Goal: Complete application form

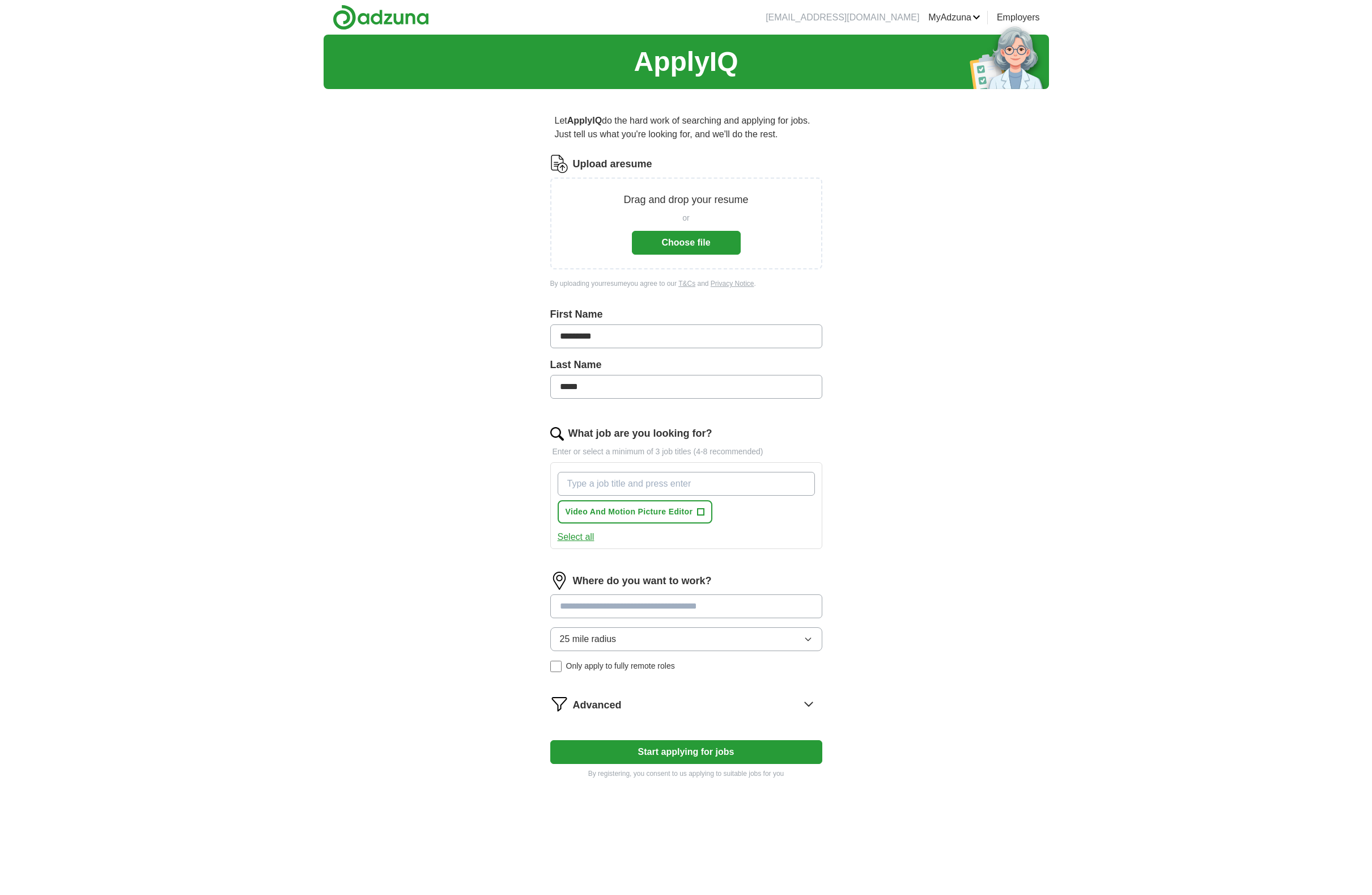
click at [704, 245] on button "Choose file" at bounding box center [686, 242] width 109 height 24
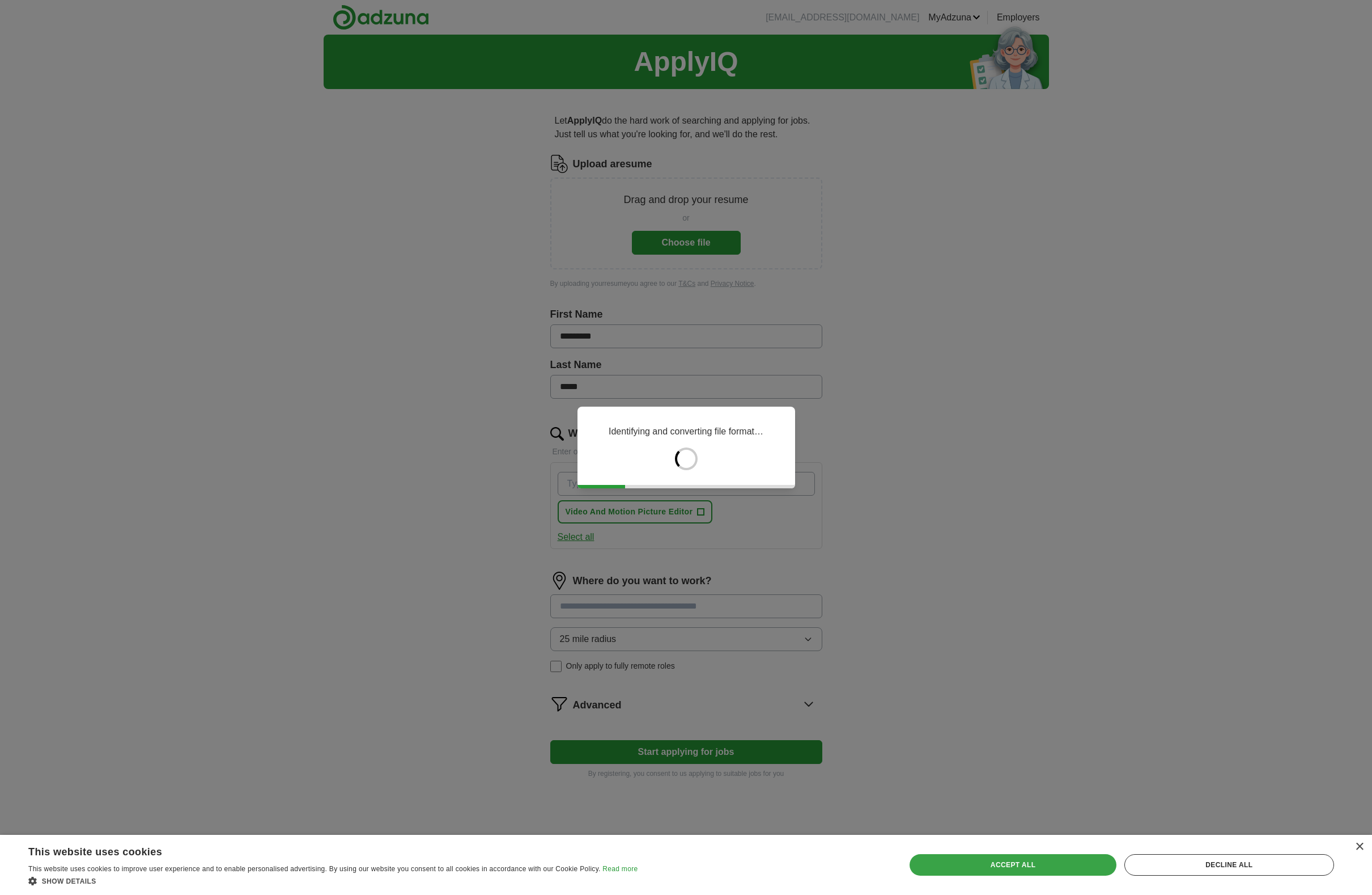
click at [1079, 865] on div "Accept all" at bounding box center [1012, 864] width 206 height 21
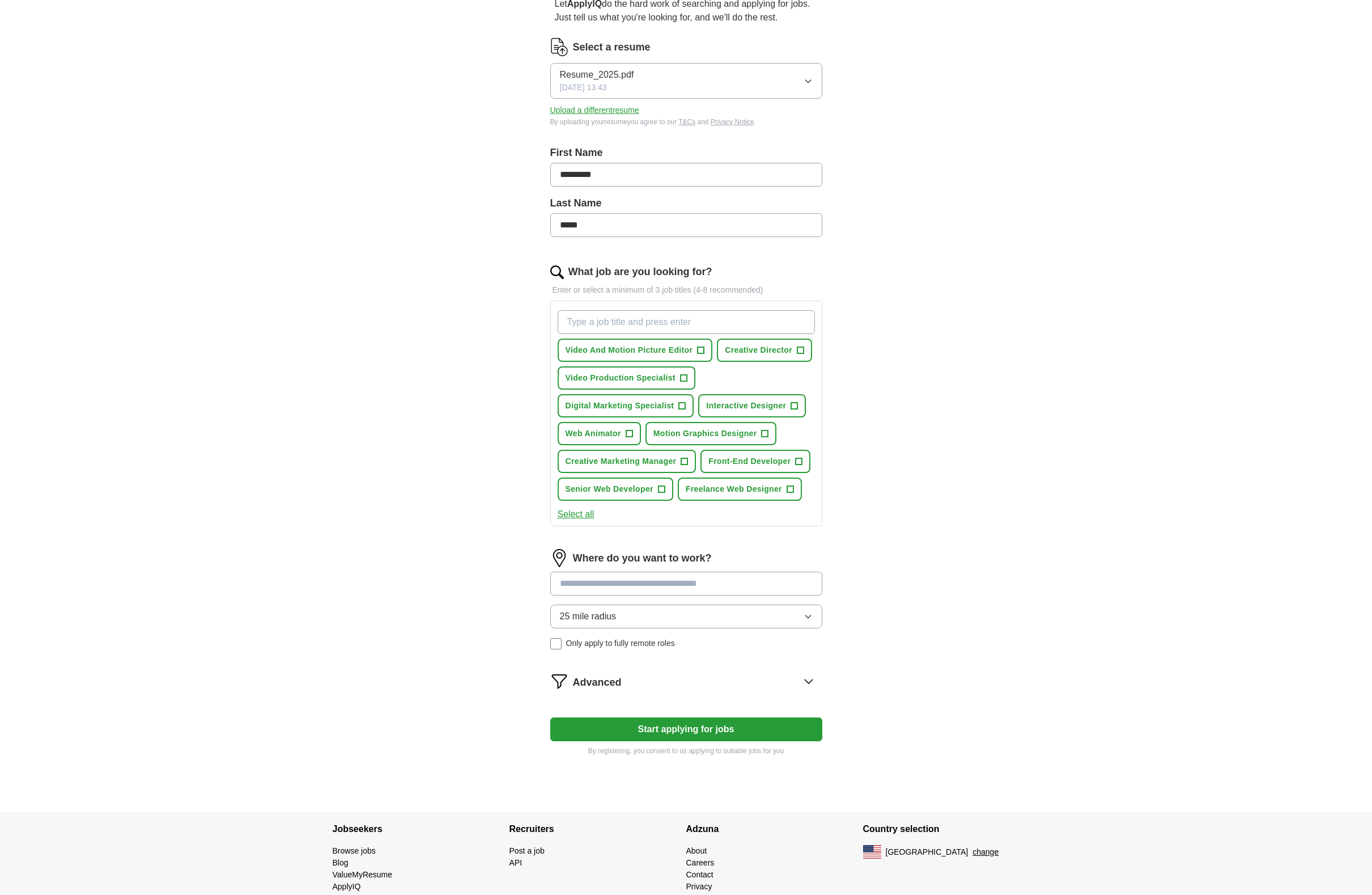
scroll to position [119, 0]
click at [610, 432] on span "Web Animator" at bounding box center [593, 431] width 55 height 12
click at [724, 435] on span "Motion Graphics Designer" at bounding box center [706, 431] width 103 height 12
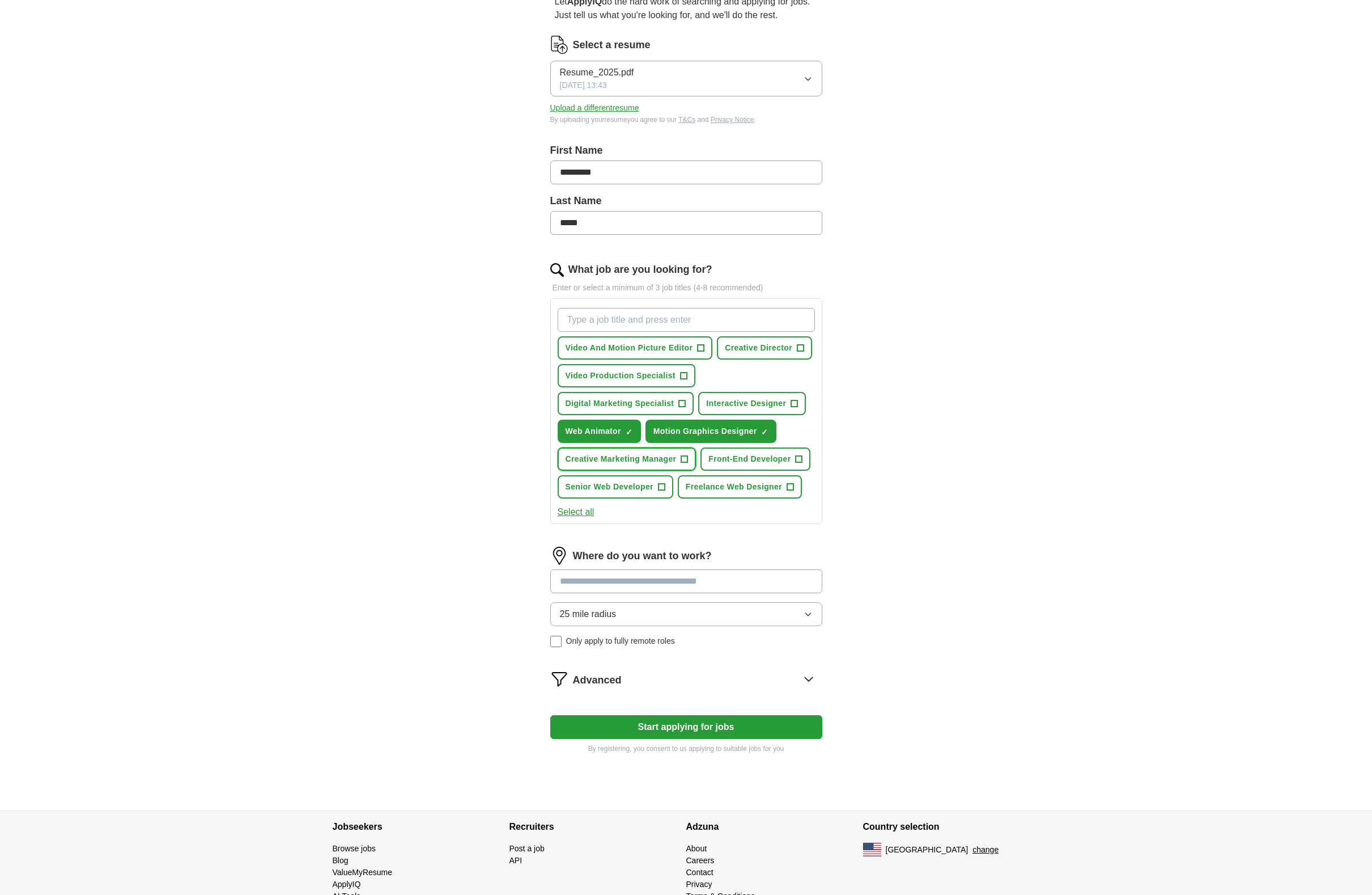
click at [657, 459] on span "Creative Marketing Manager" at bounding box center [621, 459] width 111 height 12
click at [768, 463] on span "Front-End Developer" at bounding box center [749, 459] width 82 height 12
click at [607, 329] on input "What job are you looking for?" at bounding box center [686, 320] width 257 height 24
type input "video editor"
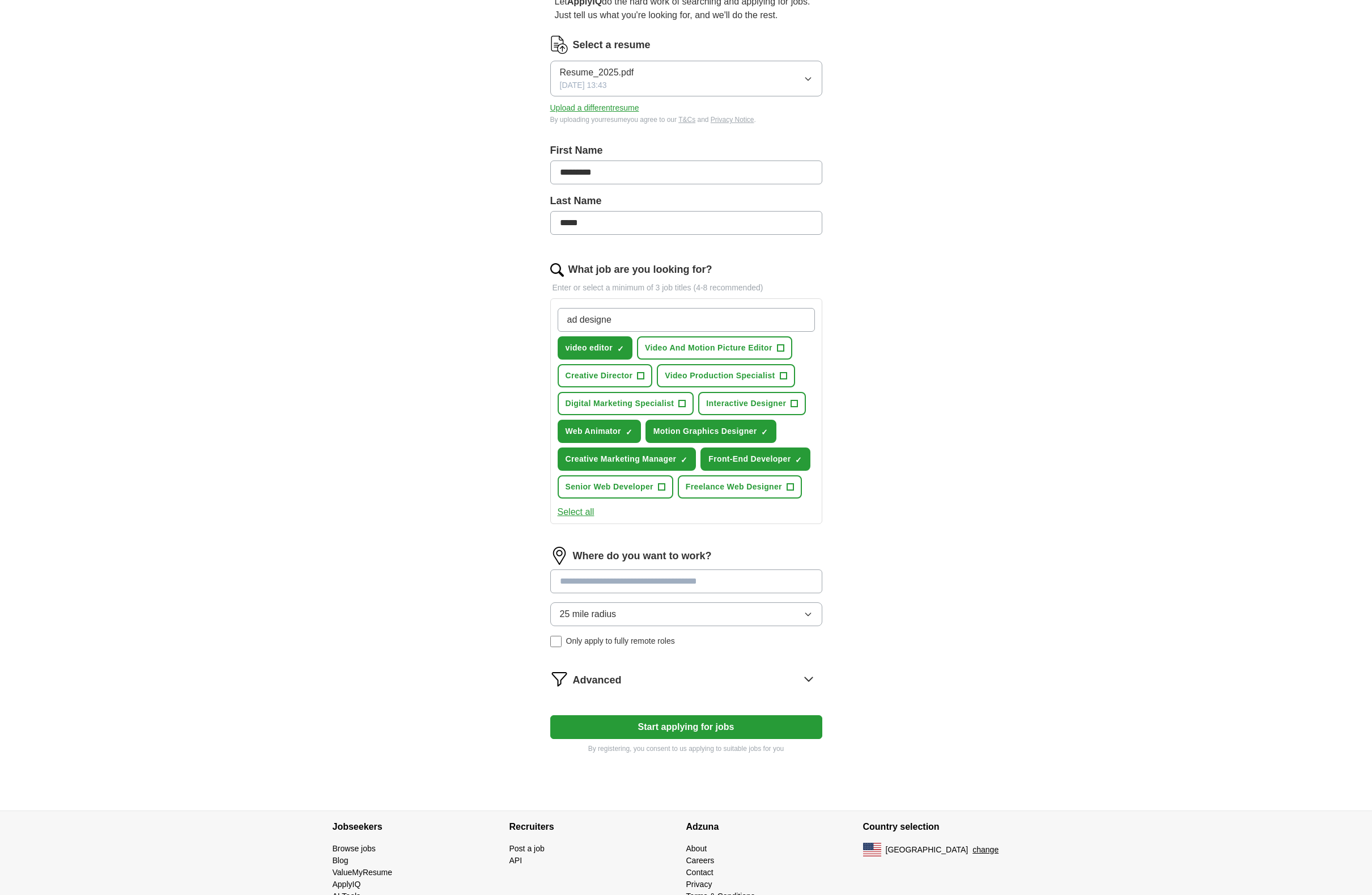
type input "ad designer"
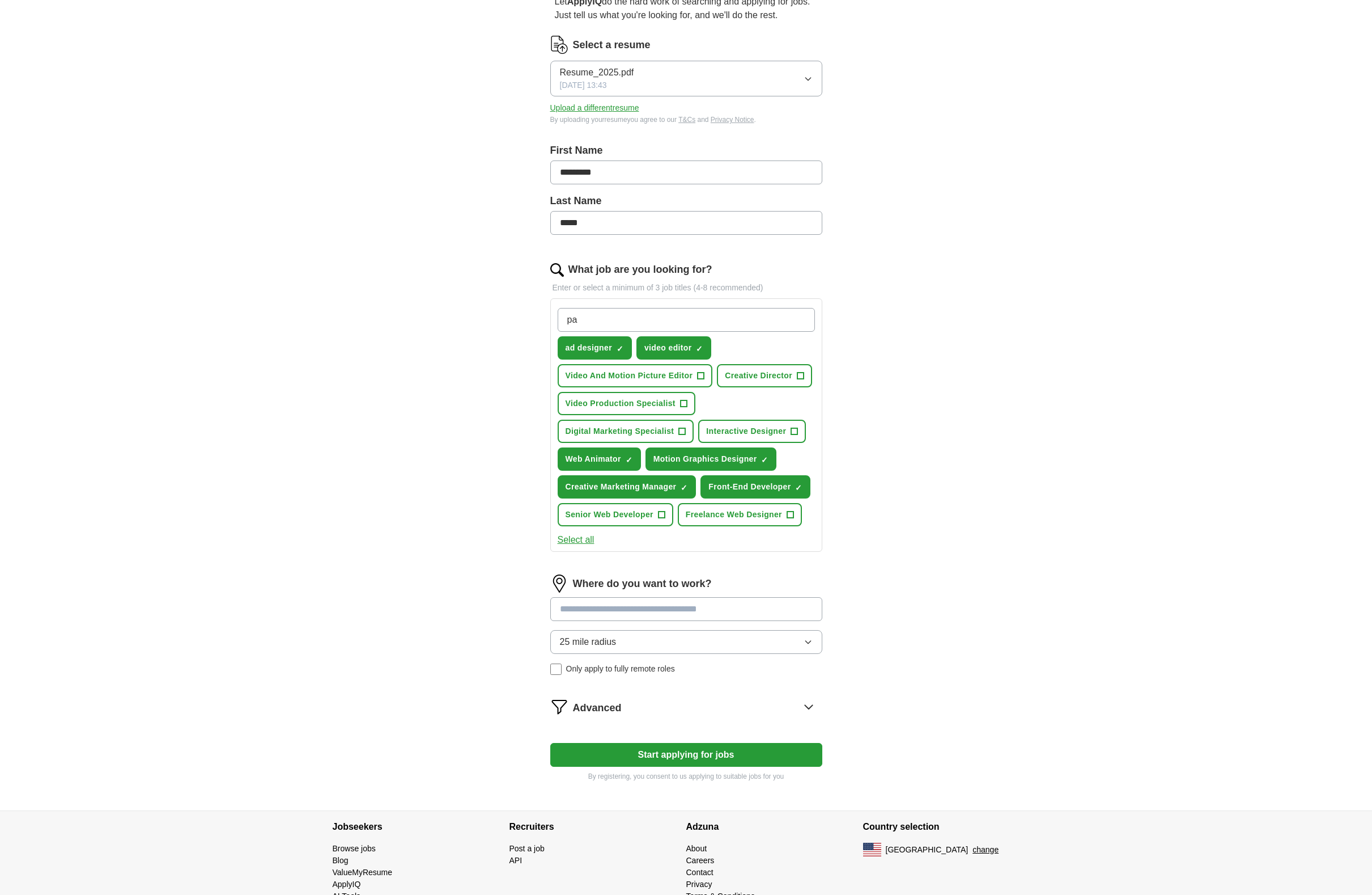
type input "p"
type input "s"
type input "animator"
click at [631, 324] on input "What job are you looking for?" at bounding box center [686, 320] width 257 height 24
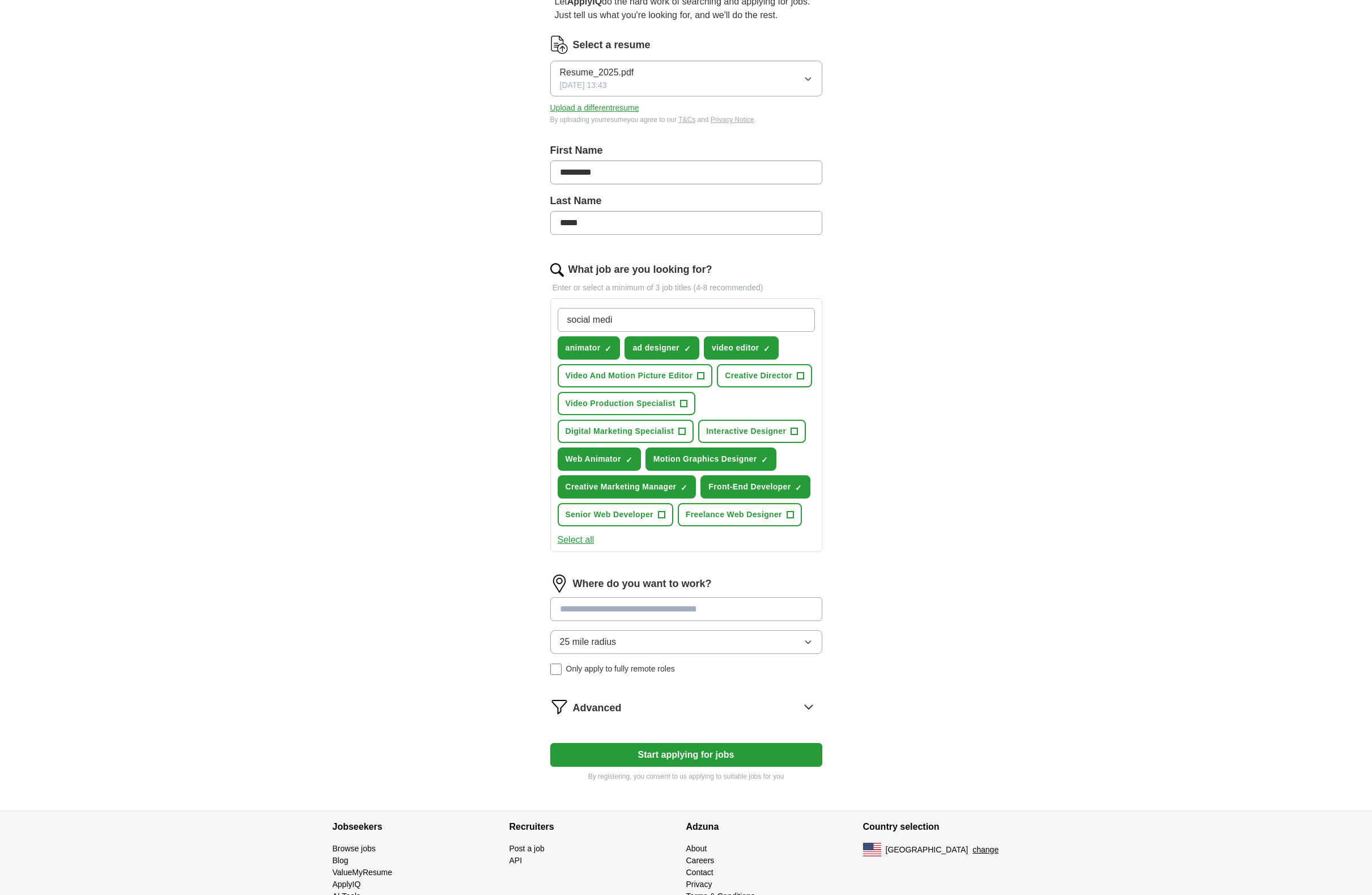
type input "social media"
type input "ad developer"
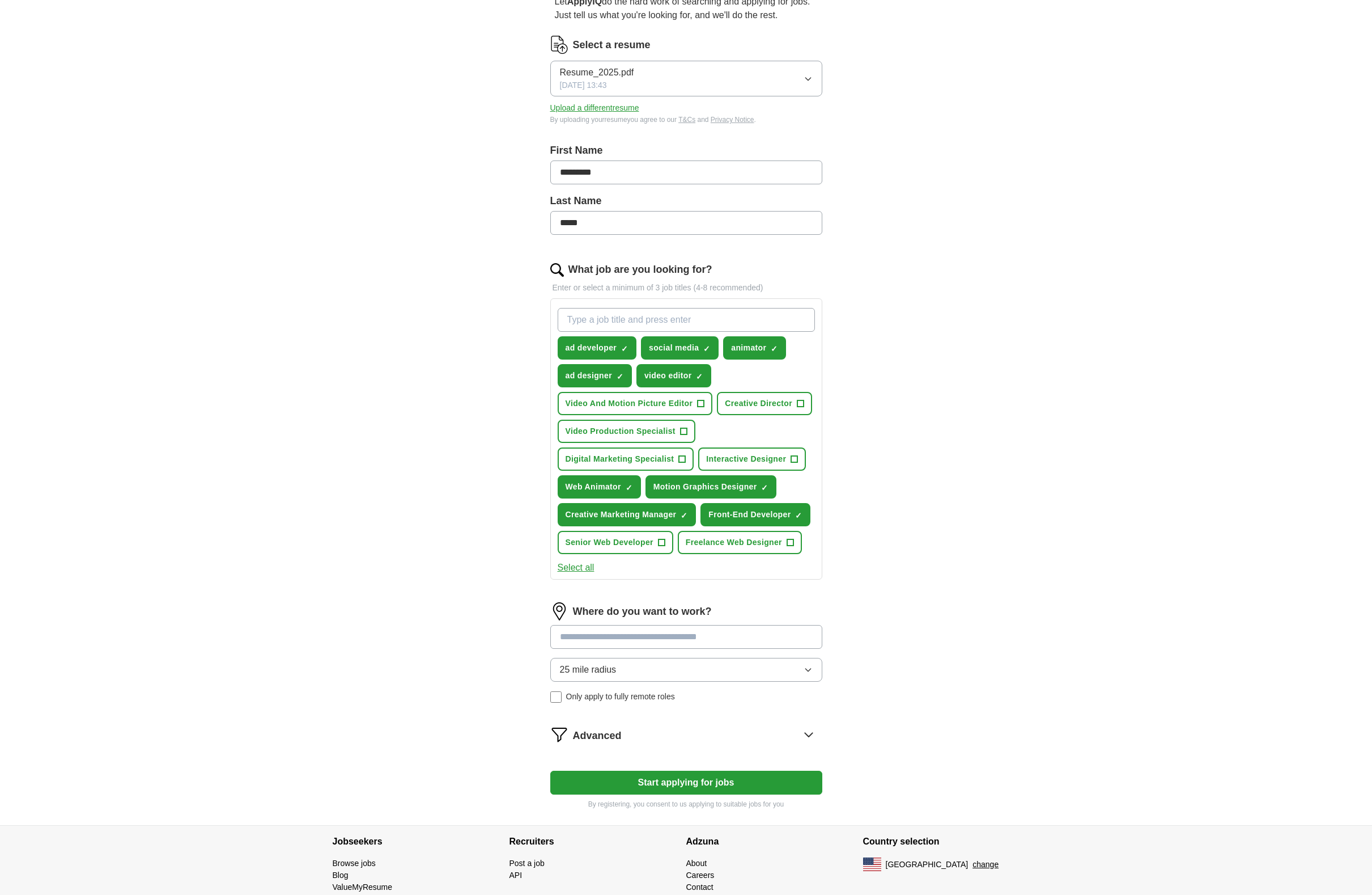
click at [657, 640] on input at bounding box center [686, 636] width 272 height 24
type input "********"
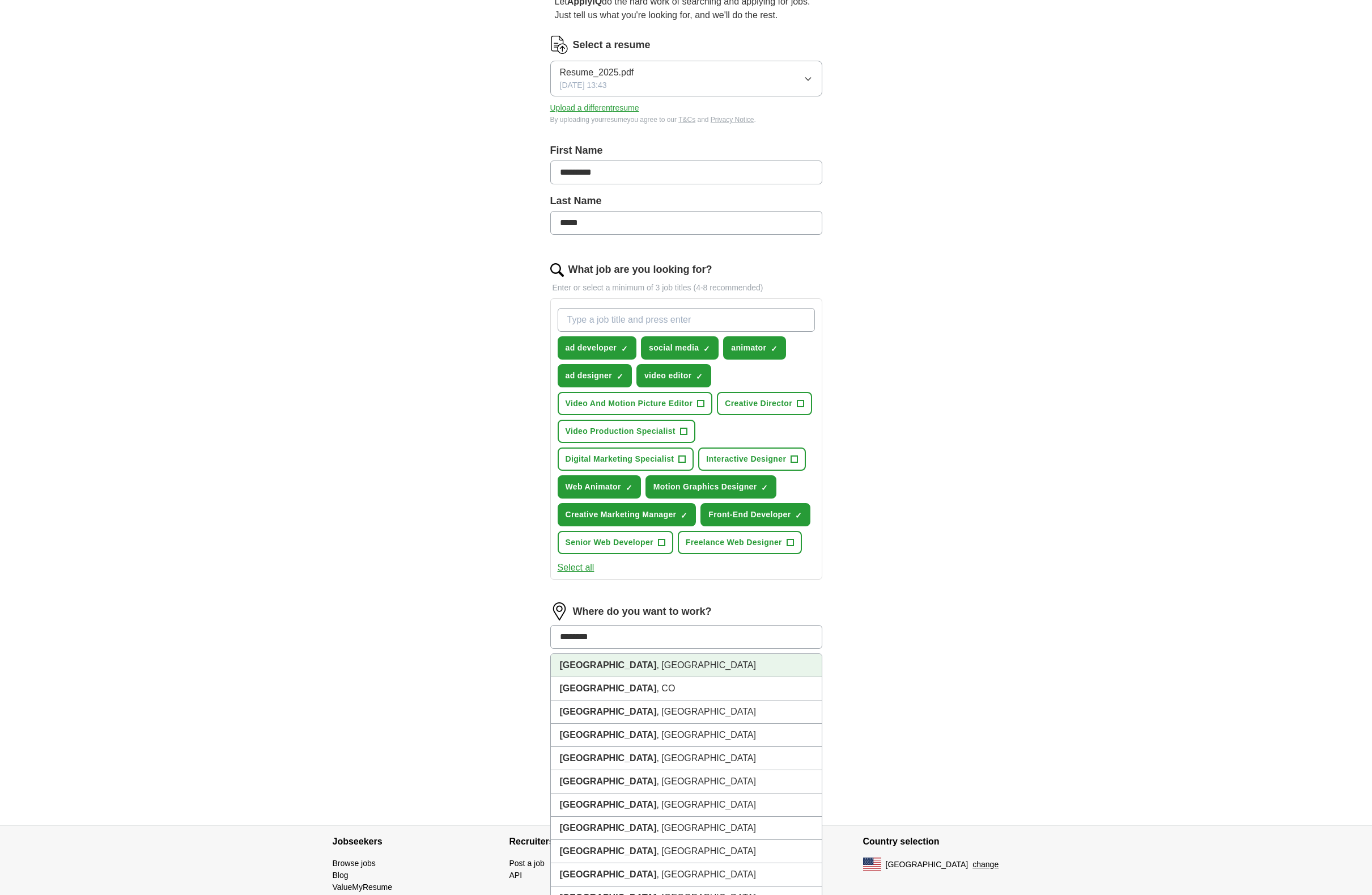
click at [638, 663] on li "[GEOGRAPHIC_DATA] , [GEOGRAPHIC_DATA]" at bounding box center [686, 665] width 271 height 23
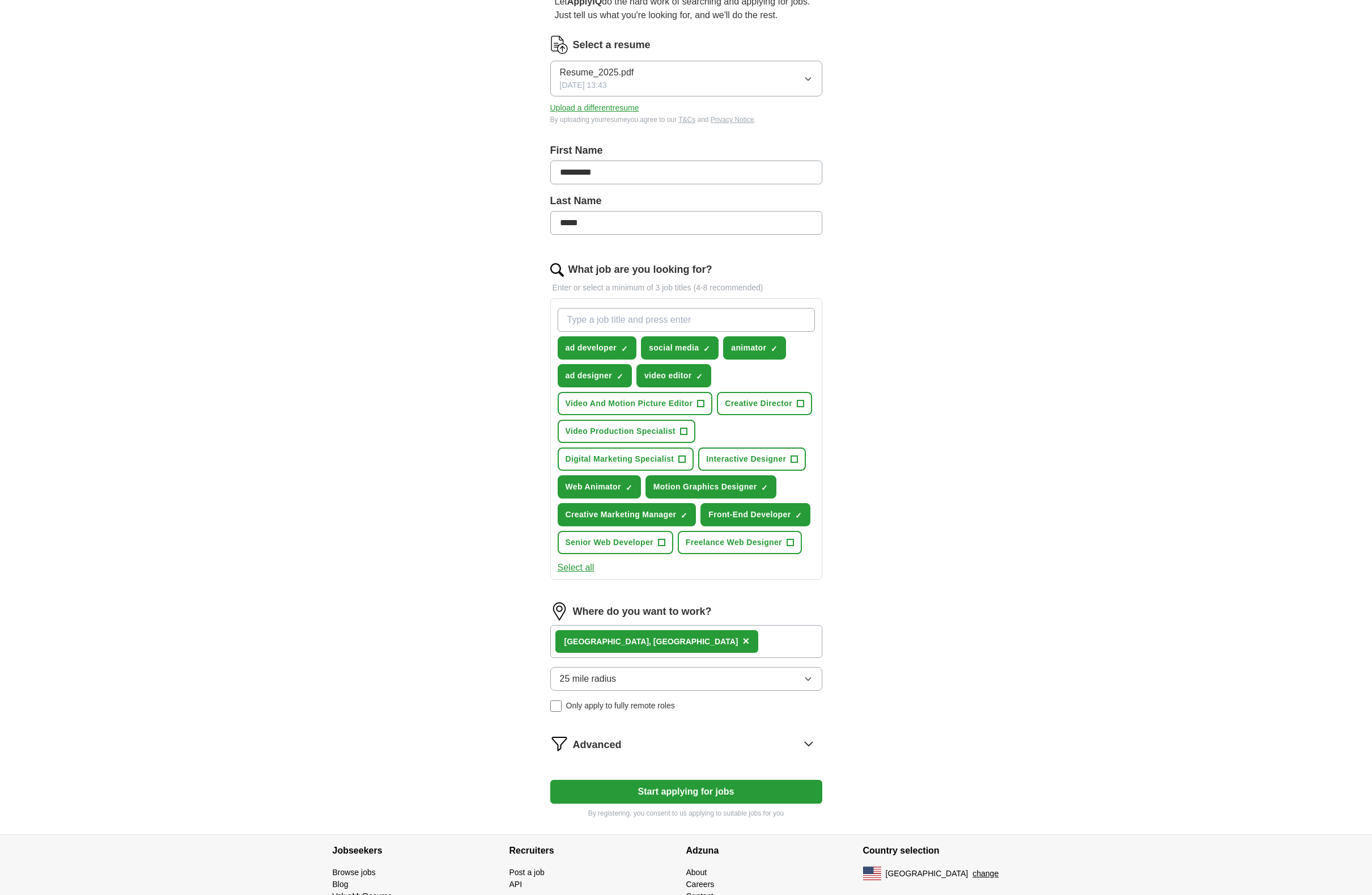
click at [610, 706] on span "Only apply to fully remote roles" at bounding box center [620, 706] width 109 height 12
click at [610, 705] on span "Only apply to fully remote roles" at bounding box center [620, 706] width 109 height 12
click at [499, 616] on div "ApplyIQ Let ApplyIQ do the hard work of searching and applying for jobs. Just t…" at bounding box center [686, 375] width 726 height 919
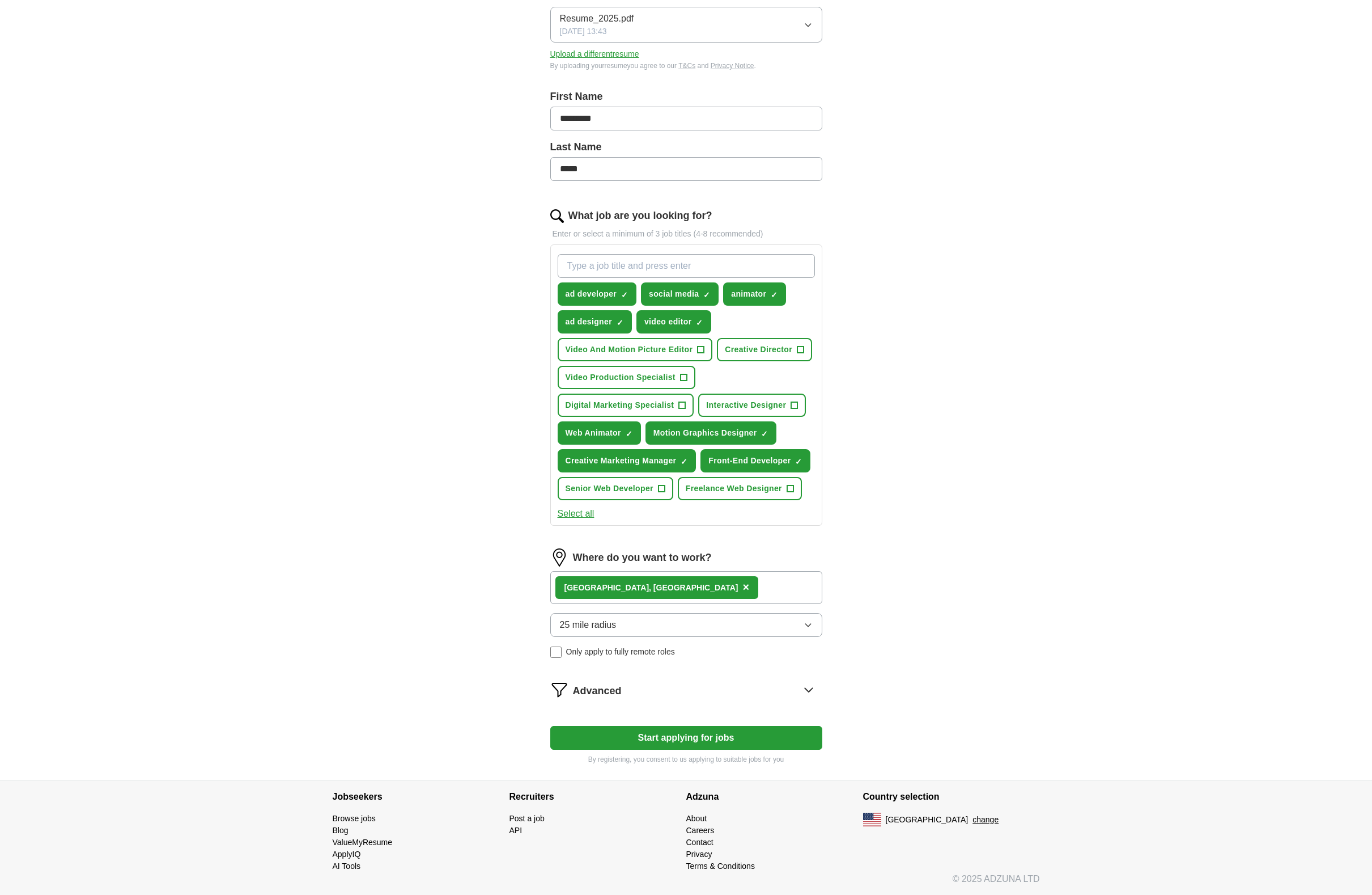
click at [727, 683] on div "Advanced" at bounding box center [698, 690] width 250 height 18
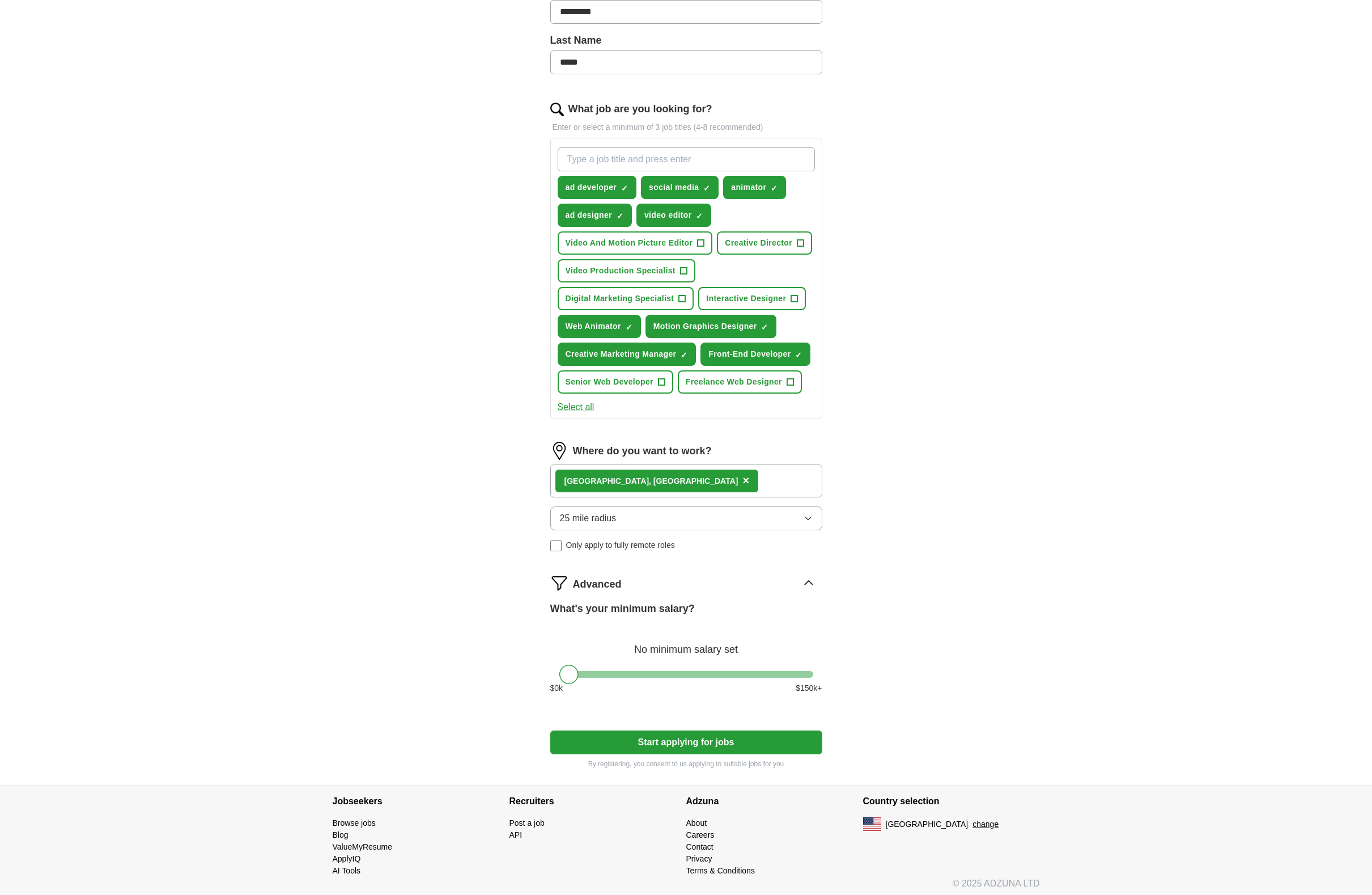
scroll to position [284, 0]
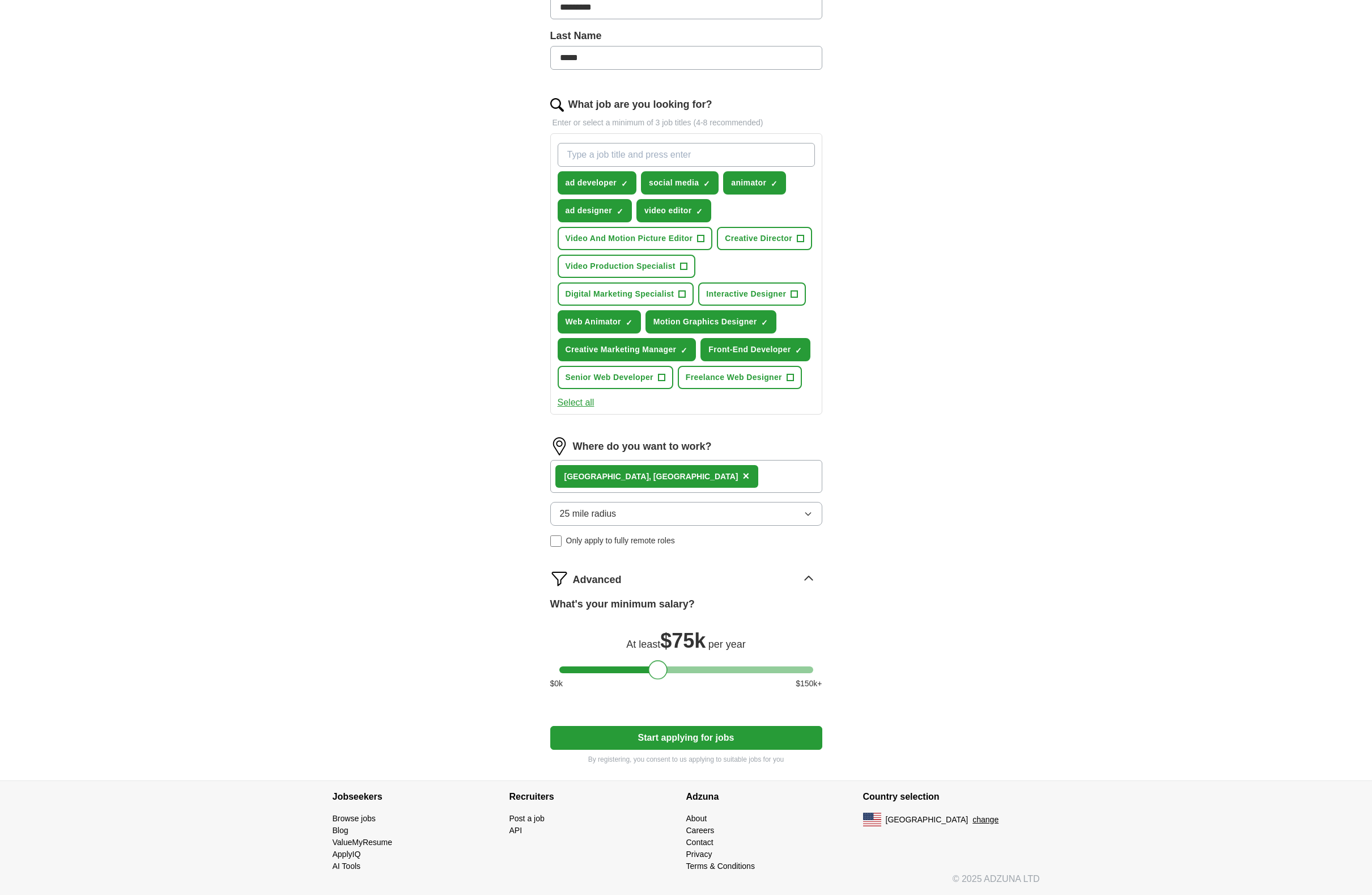
drag, startPoint x: 573, startPoint y: 672, endPoint x: 662, endPoint y: 675, distance: 89.1
click at [662, 675] on div at bounding box center [658, 670] width 19 height 19
click at [678, 734] on button "Start applying for jobs" at bounding box center [686, 738] width 272 height 24
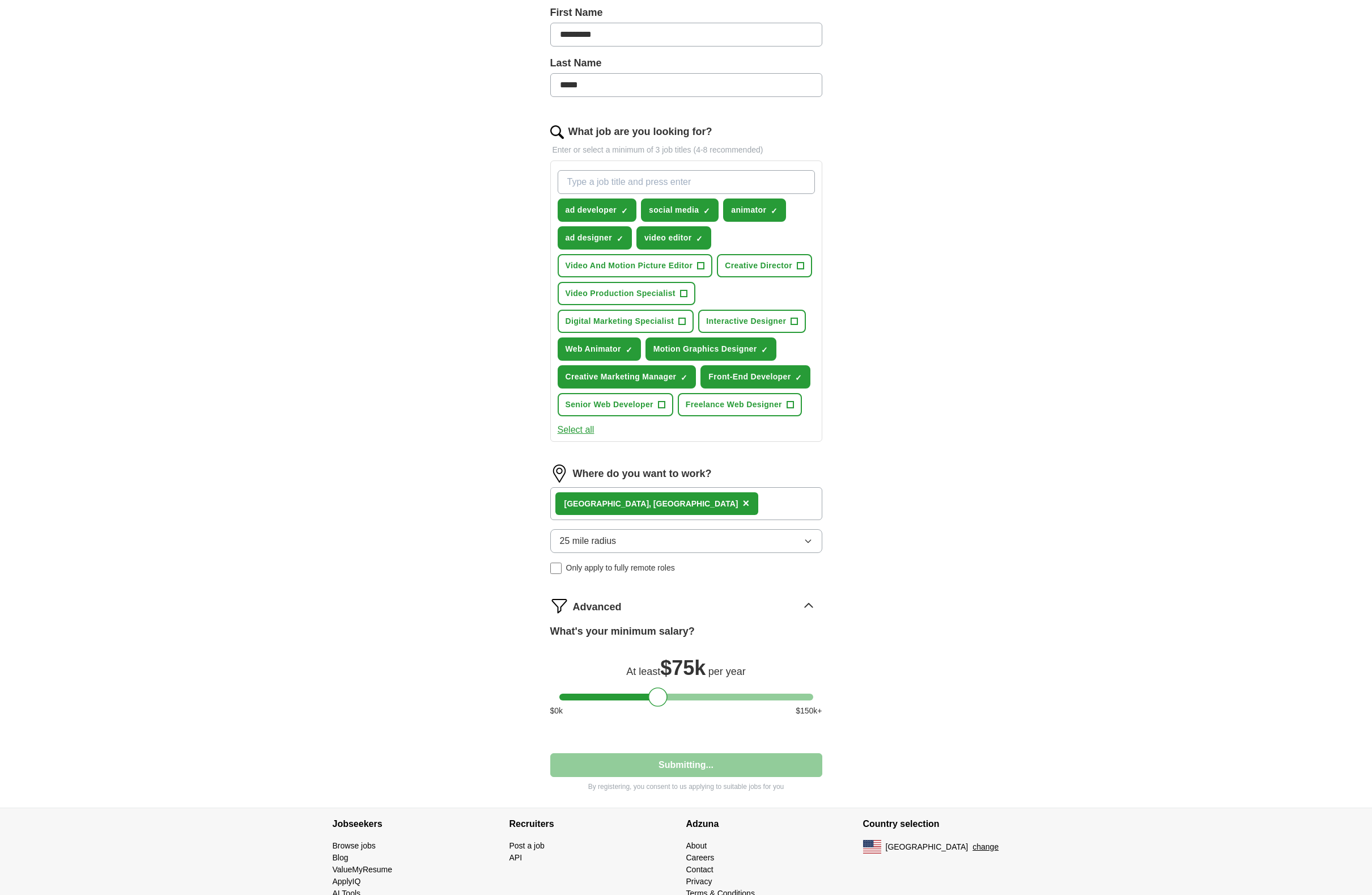
select select "**"
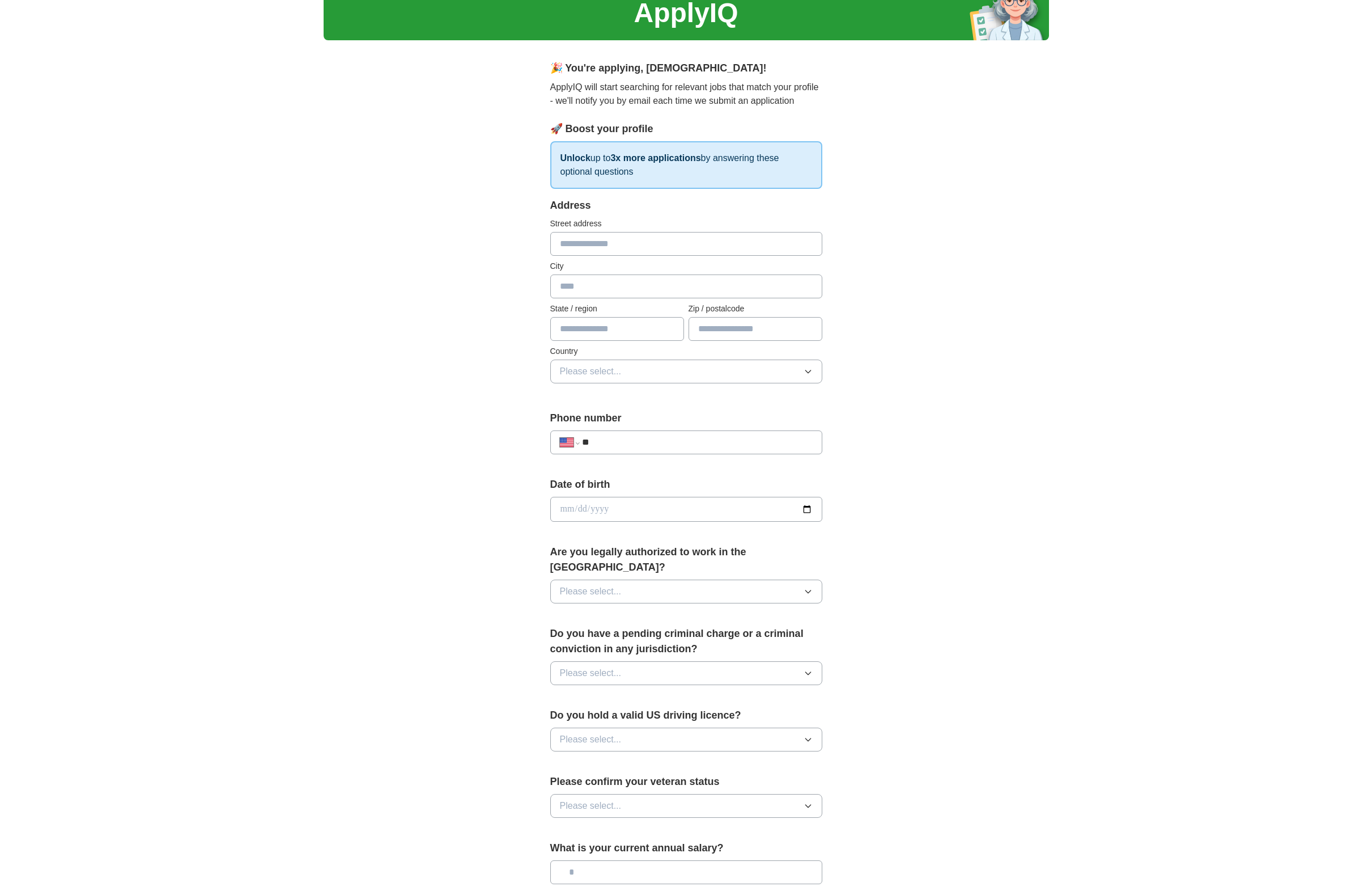
scroll to position [50, 0]
click at [607, 236] on input "text" at bounding box center [686, 242] width 272 height 24
type input "**********"
type input "**"
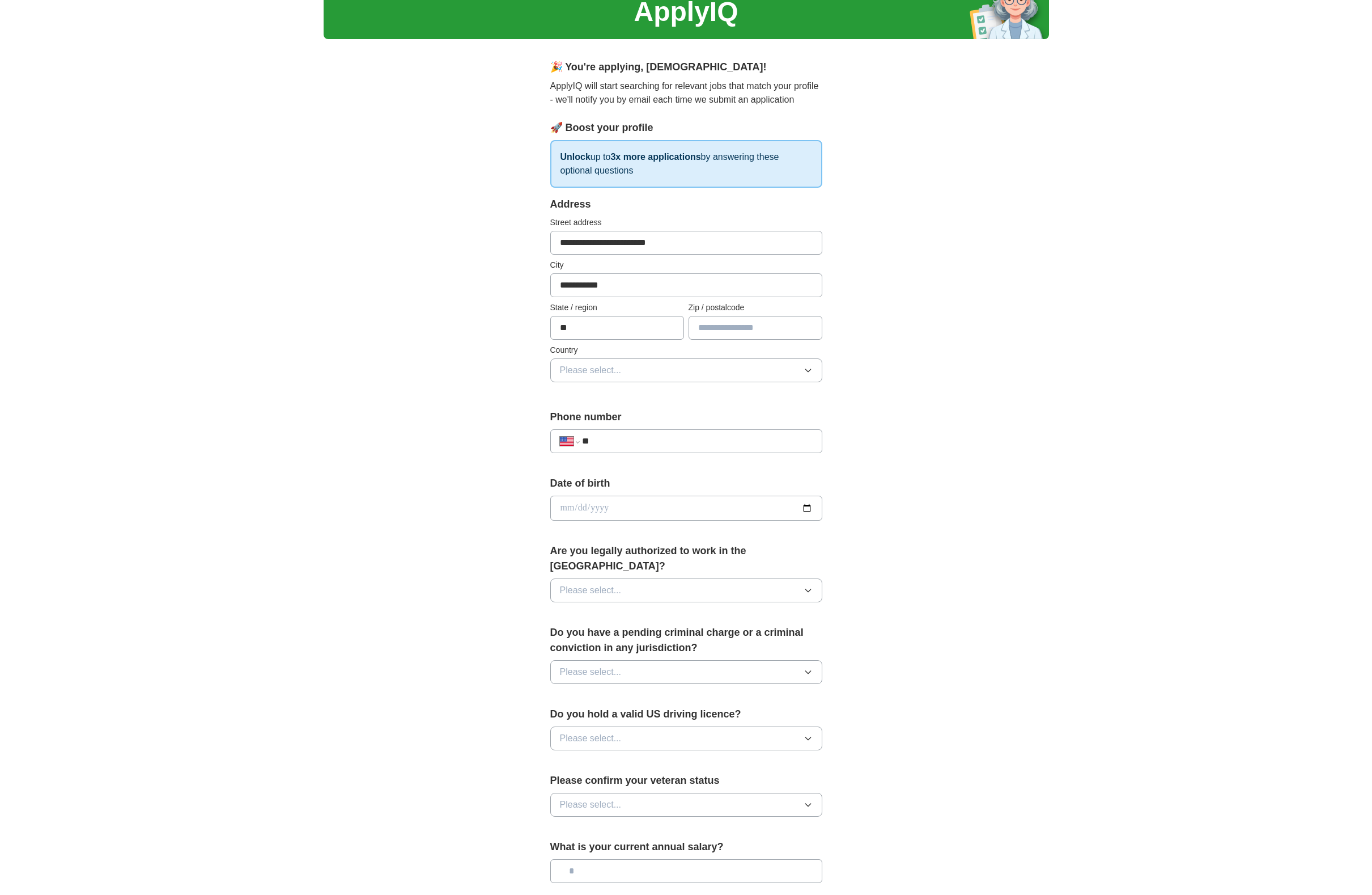
type input "*****"
click at [678, 371] on button "Please select..." at bounding box center [686, 370] width 272 height 24
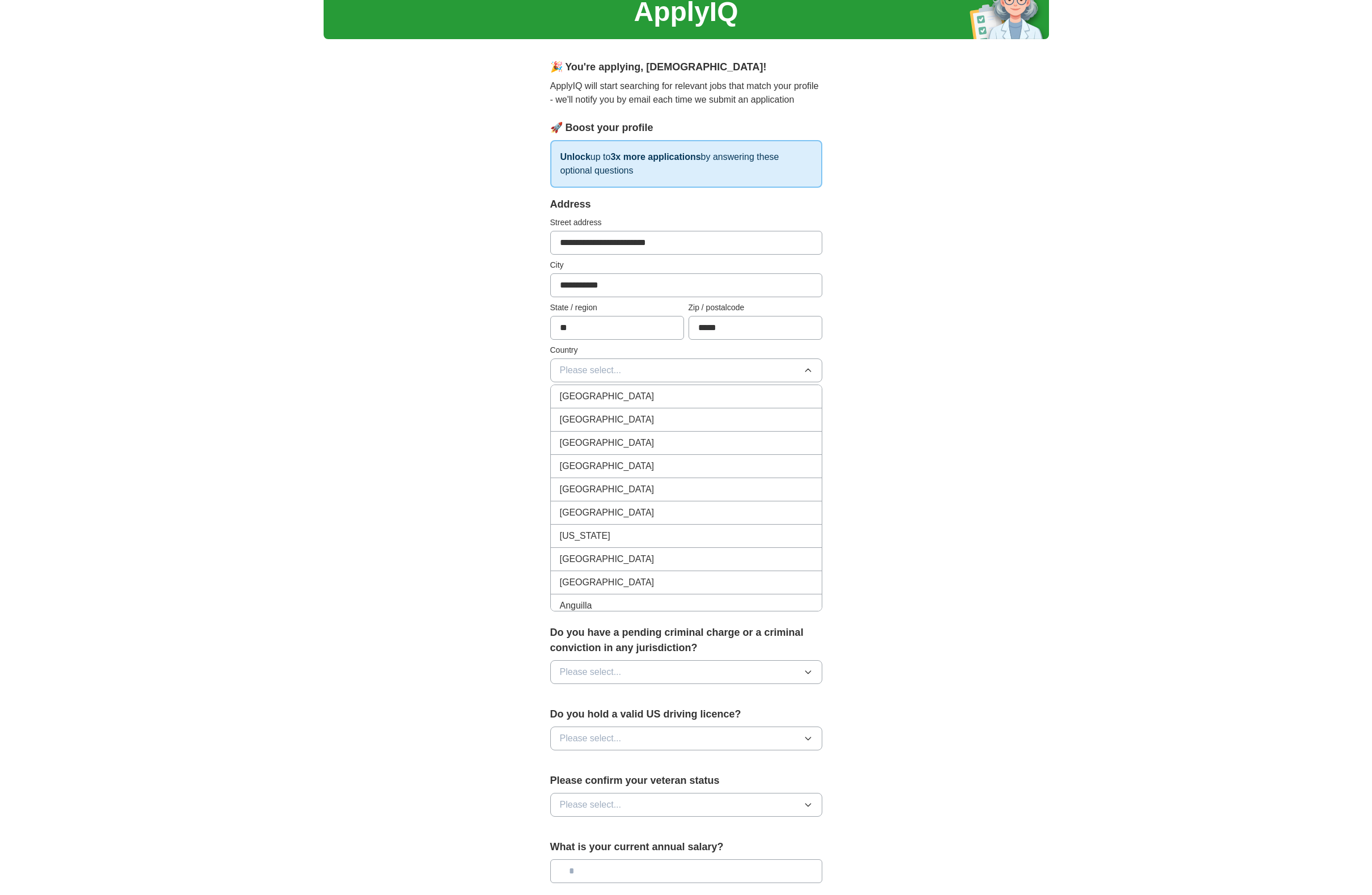
click at [632, 423] on div "[GEOGRAPHIC_DATA]" at bounding box center [686, 420] width 253 height 13
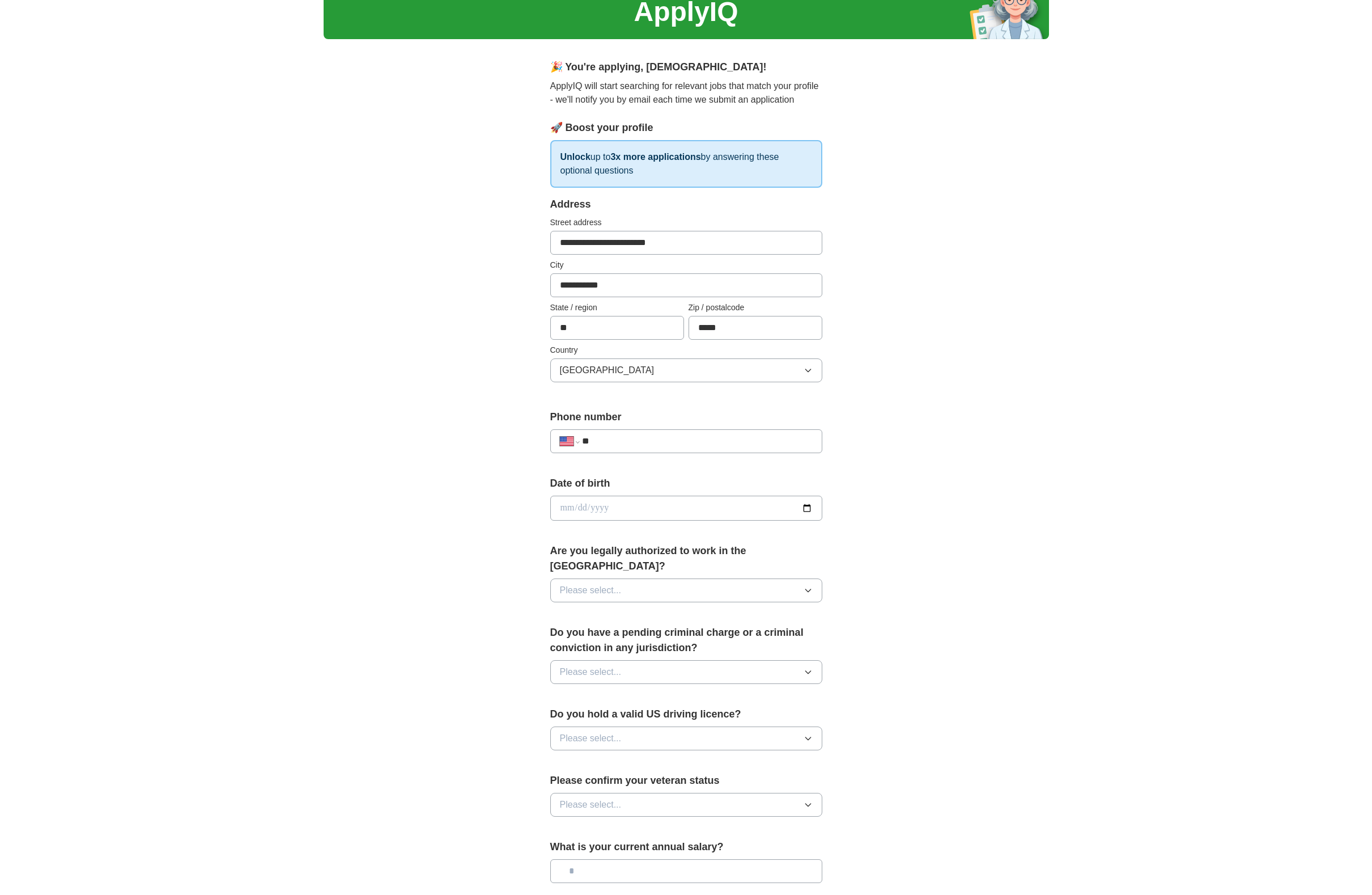
click at [618, 438] on input "**" at bounding box center [697, 441] width 230 height 13
type input "**********"
click at [649, 579] on button "Please select..." at bounding box center [686, 591] width 272 height 24
click at [629, 610] on div "Yes" at bounding box center [686, 616] width 253 height 13
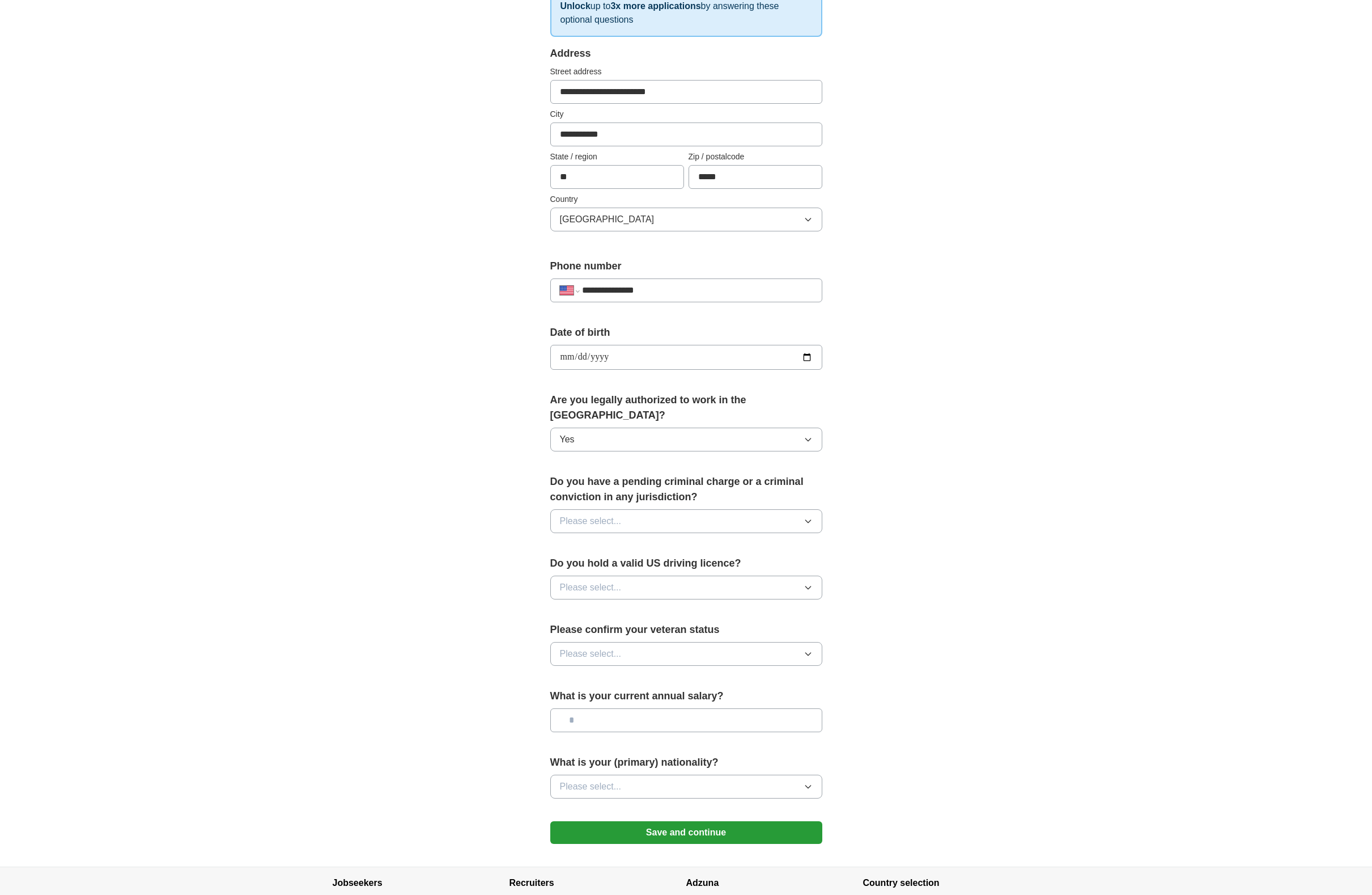
click at [686, 509] on button "Please select..." at bounding box center [686, 521] width 272 height 24
click at [636, 565] on div "No" at bounding box center [686, 571] width 253 height 13
click at [629, 578] on button "Please select..." at bounding box center [686, 590] width 272 height 24
click at [616, 609] on div "Yes" at bounding box center [686, 616] width 253 height 13
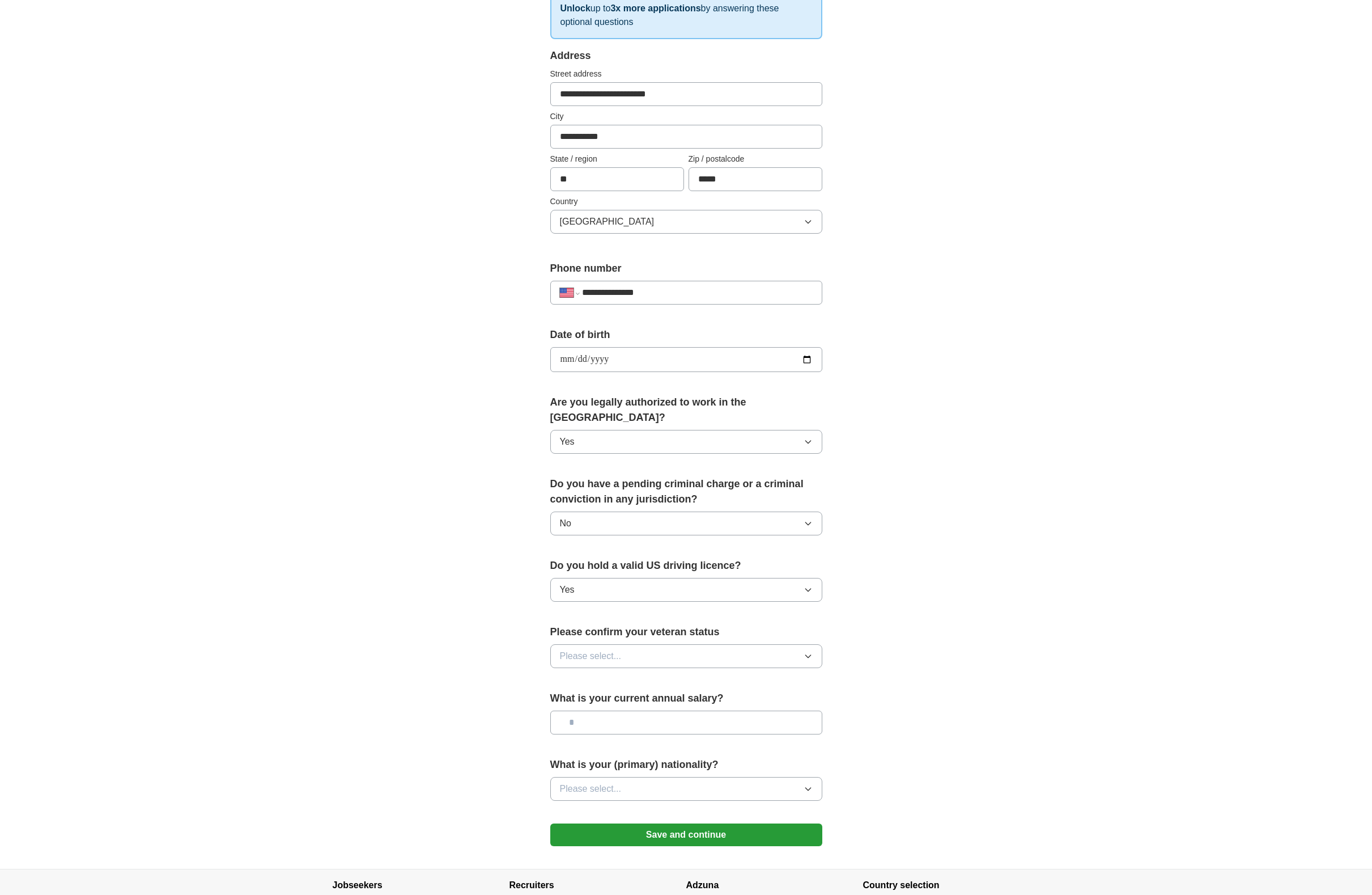
click at [620, 649] on span "Please select..." at bounding box center [591, 656] width 62 height 13
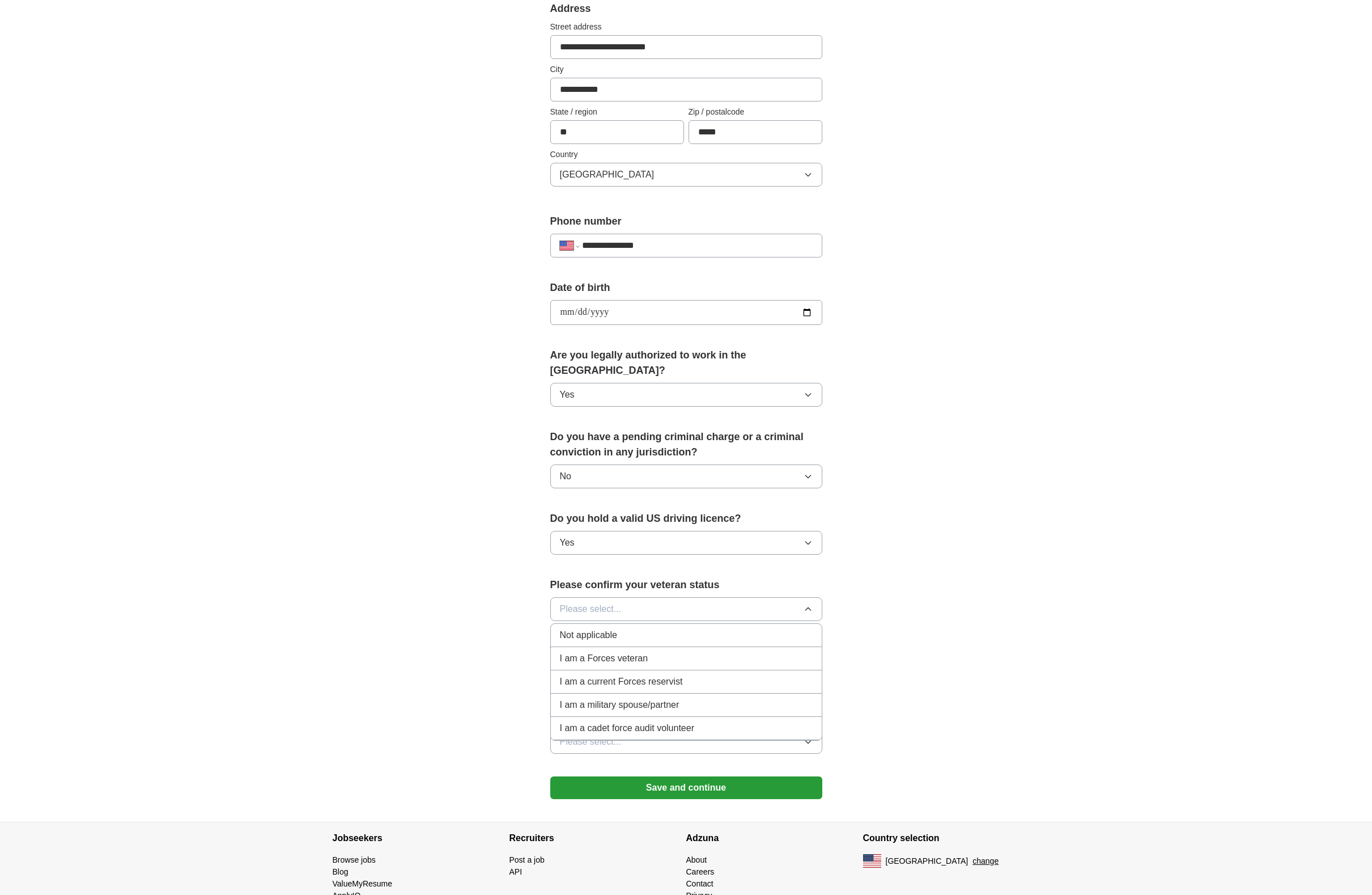
scroll to position [250, 0]
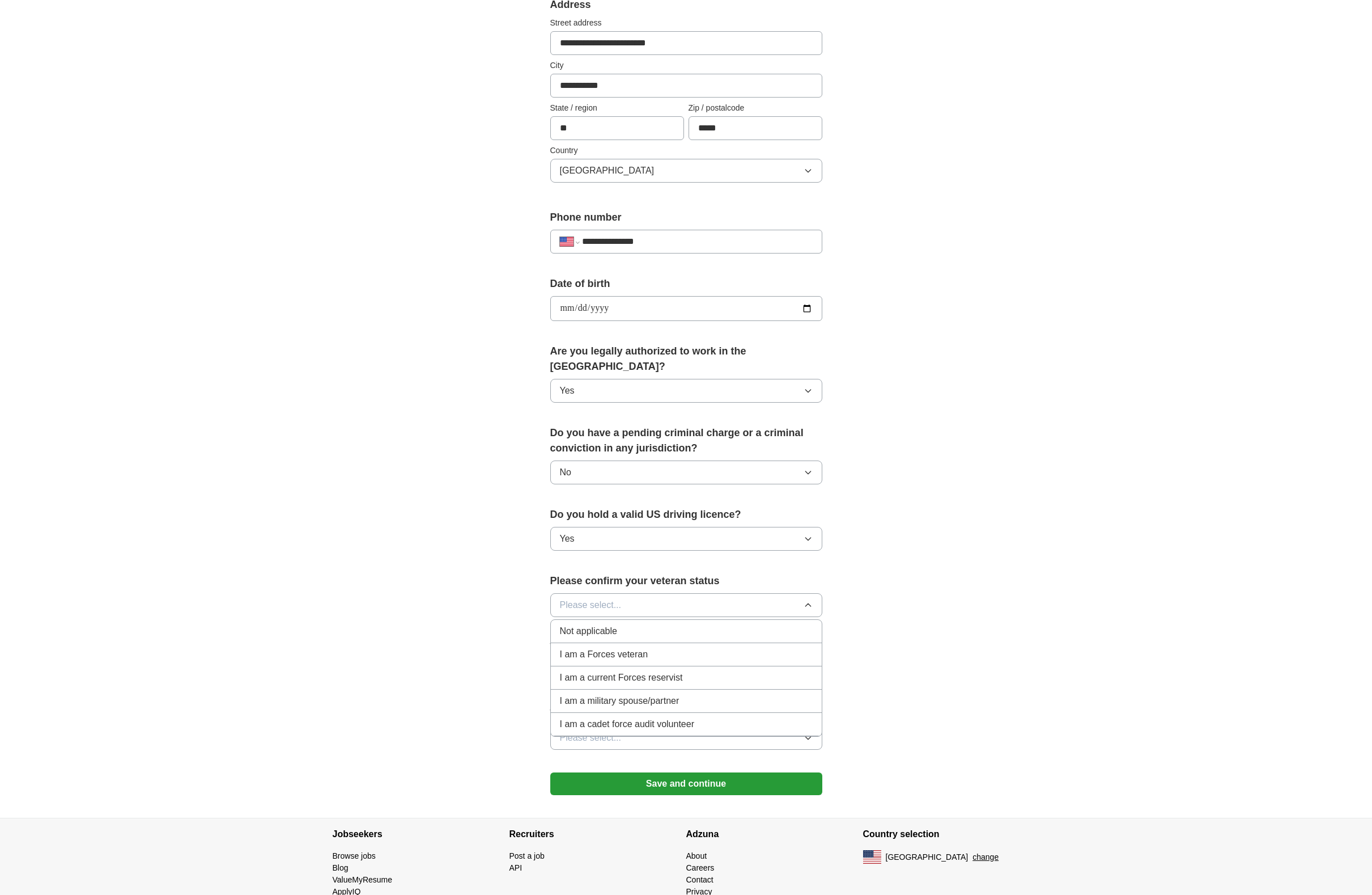
click at [621, 625] on div "Not applicable" at bounding box center [686, 631] width 253 height 13
click at [620, 664] on input "text" at bounding box center [686, 671] width 272 height 24
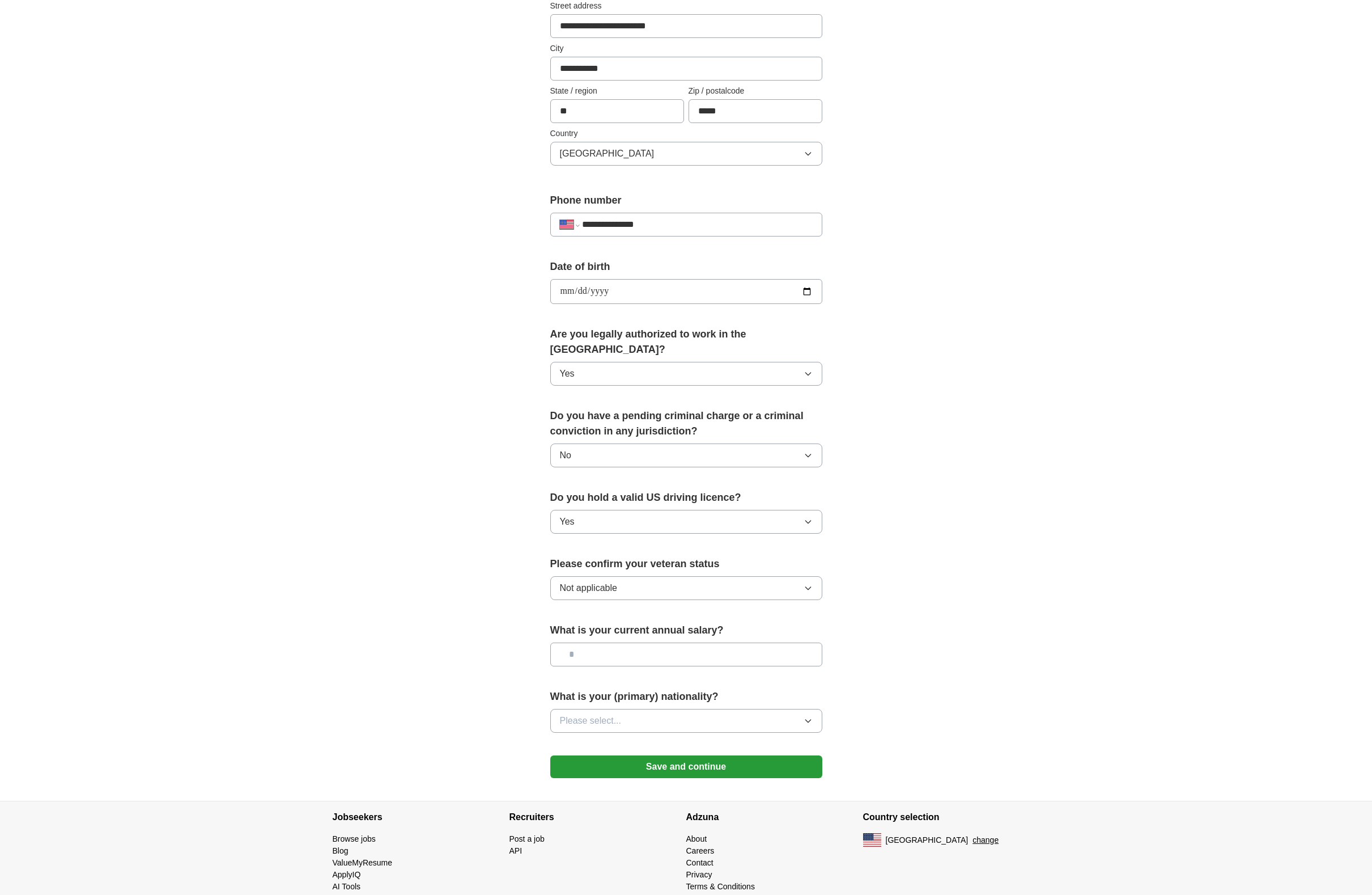
scroll to position [271, 0]
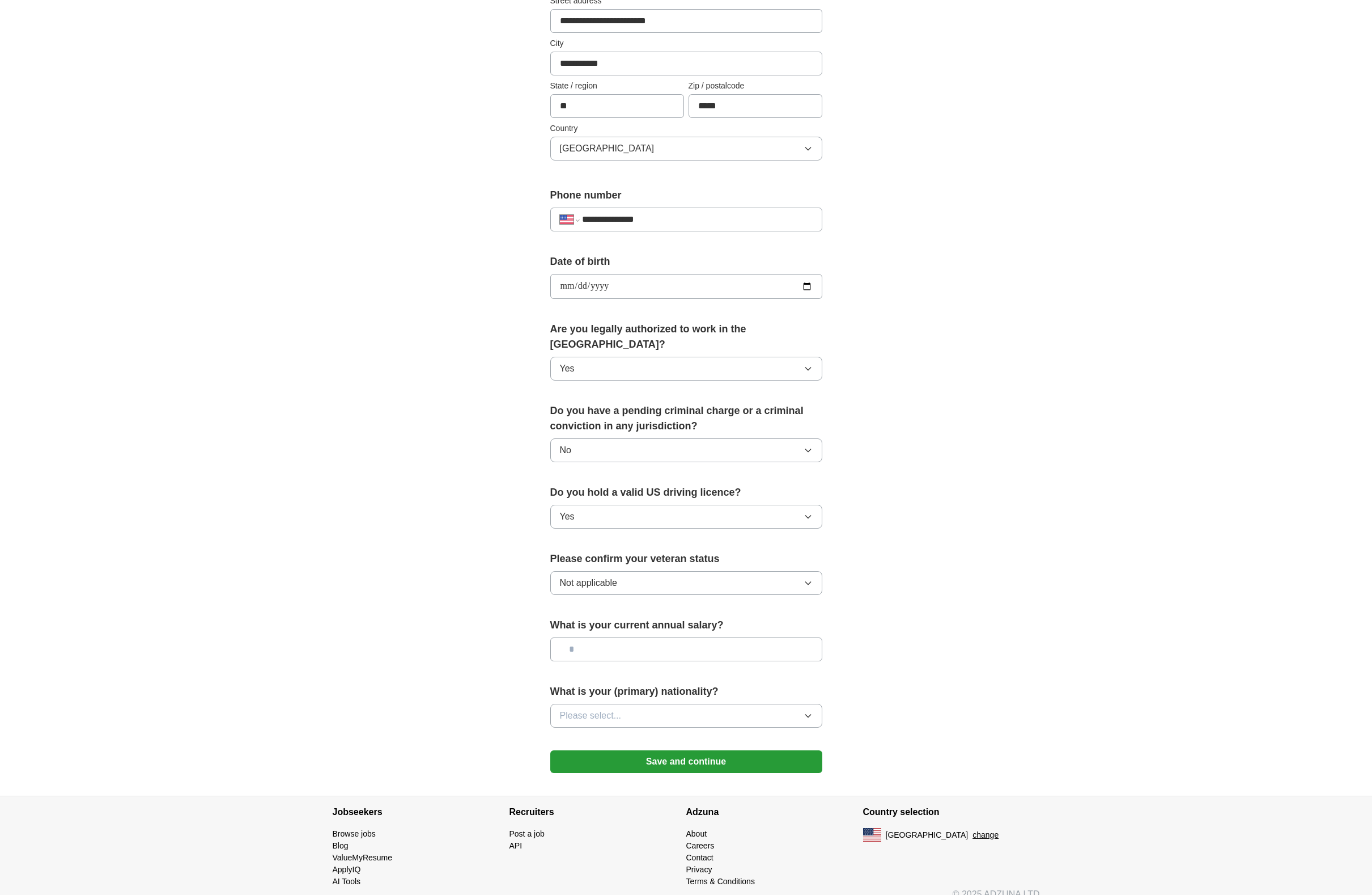
click at [628, 704] on button "Please select..." at bounding box center [686, 715] width 272 height 24
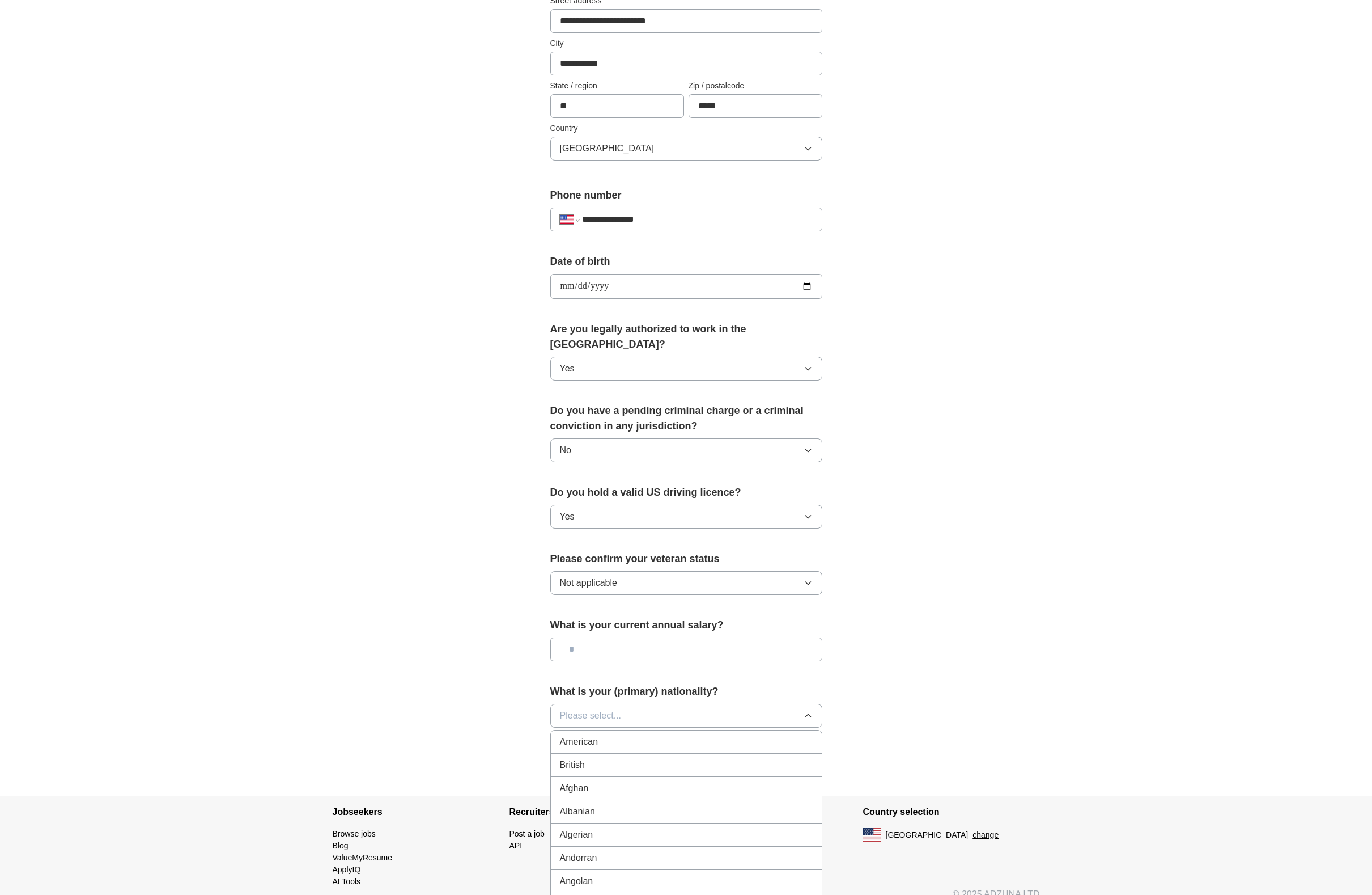
click at [618, 735] on div "American" at bounding box center [686, 741] width 253 height 13
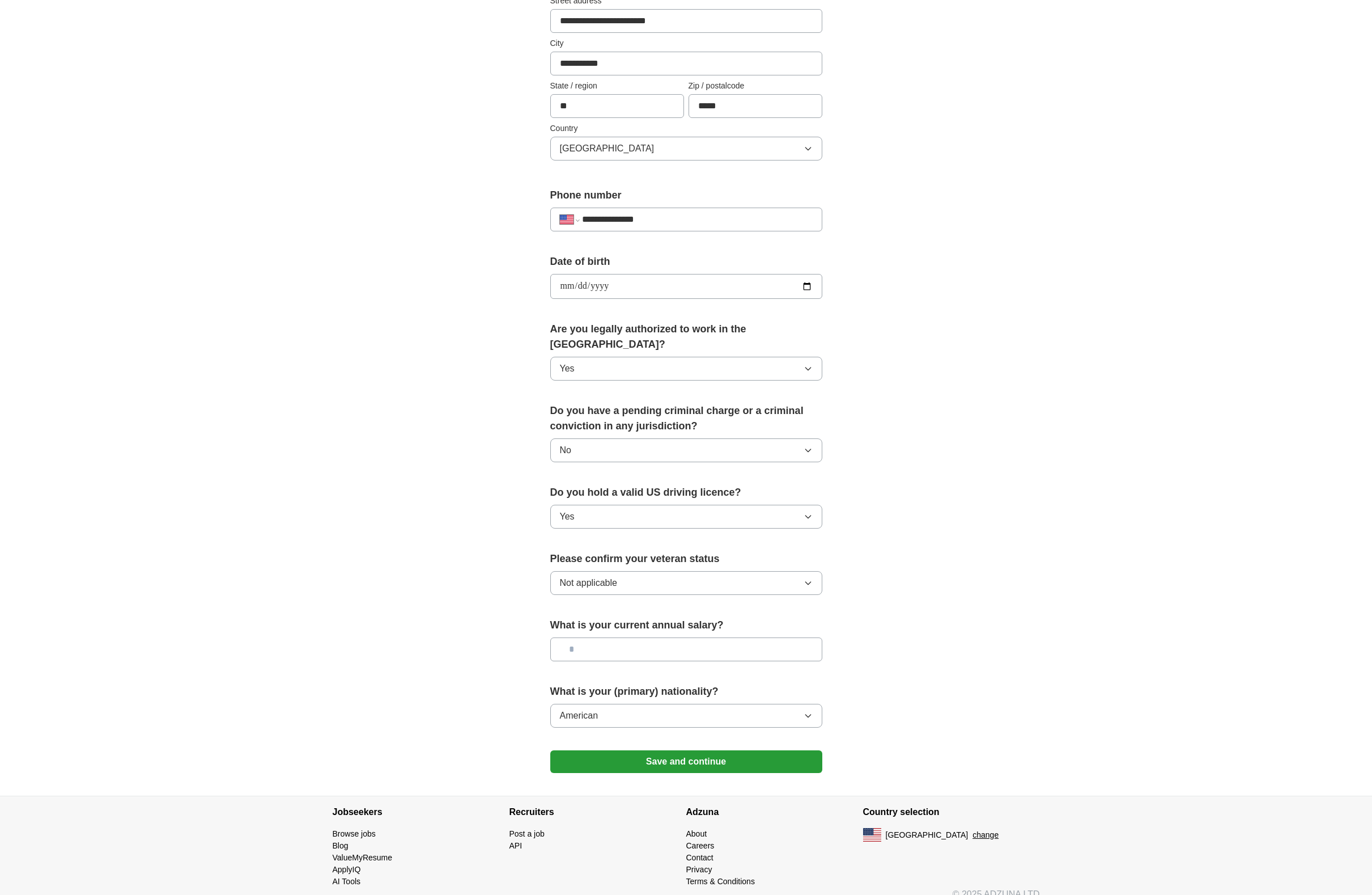
click at [688, 750] on button "Save and continue" at bounding box center [686, 761] width 272 height 23
